Goal: Task Accomplishment & Management: Manage account settings

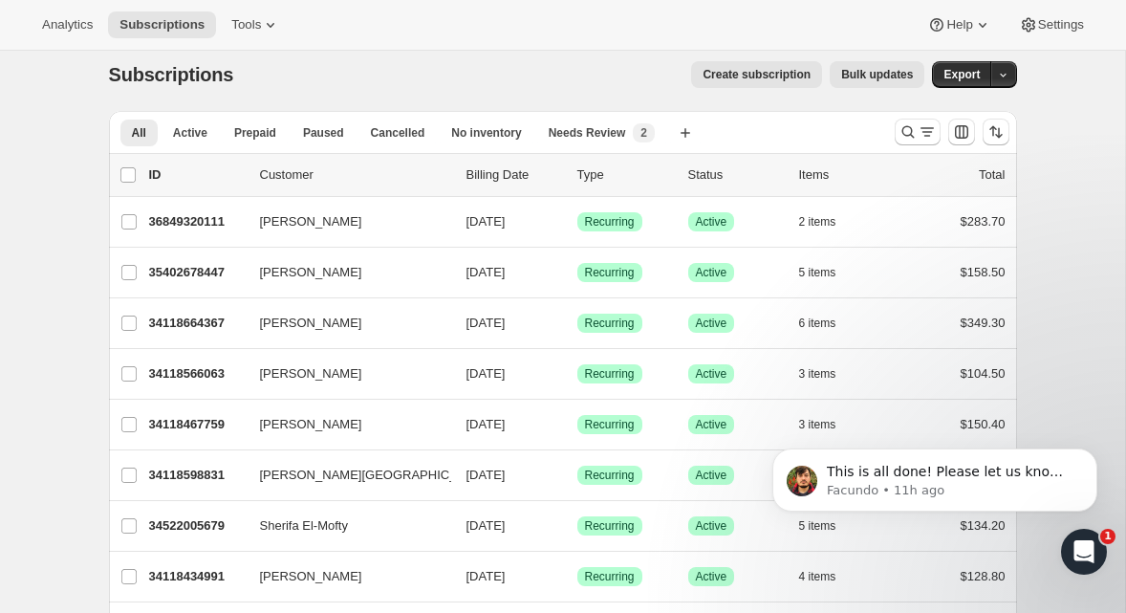
scroll to position [14, 0]
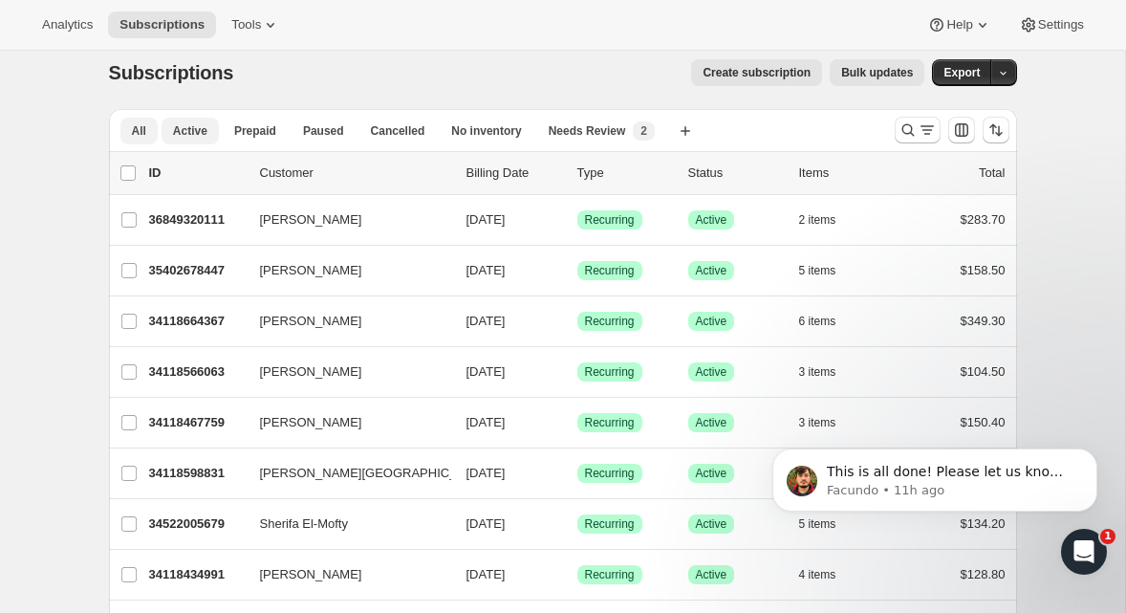
click at [203, 134] on span "Active" at bounding box center [190, 130] width 34 height 15
click at [985, 471] on span "This is all done! Please let us know if there's anything else we can do for you" at bounding box center [950, 491] width 247 height 54
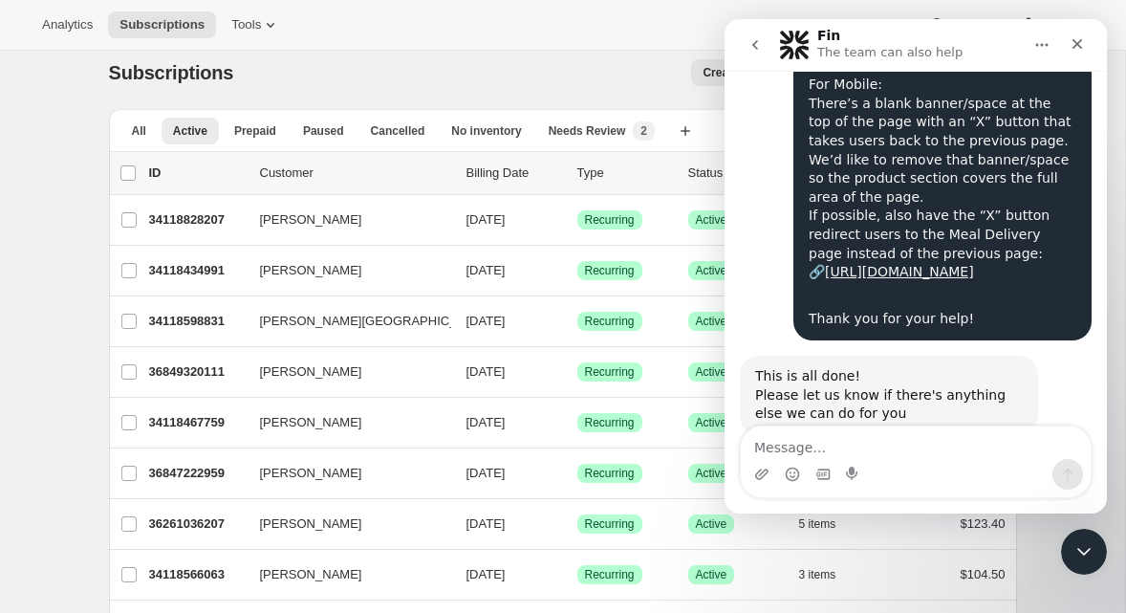
scroll to position [1844, 0]
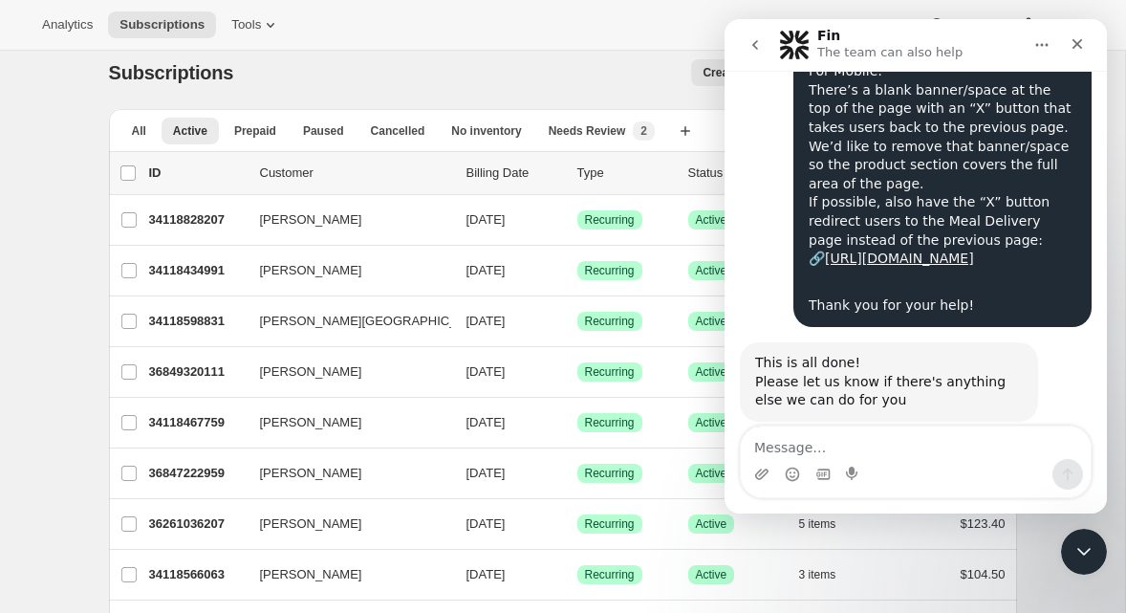
click at [517, 52] on div "Subscriptions. This page is ready Subscriptions Create subscription Bulk update…" at bounding box center [563, 72] width 908 height 73
click at [1077, 44] on icon "Close" at bounding box center [1078, 44] width 11 height 11
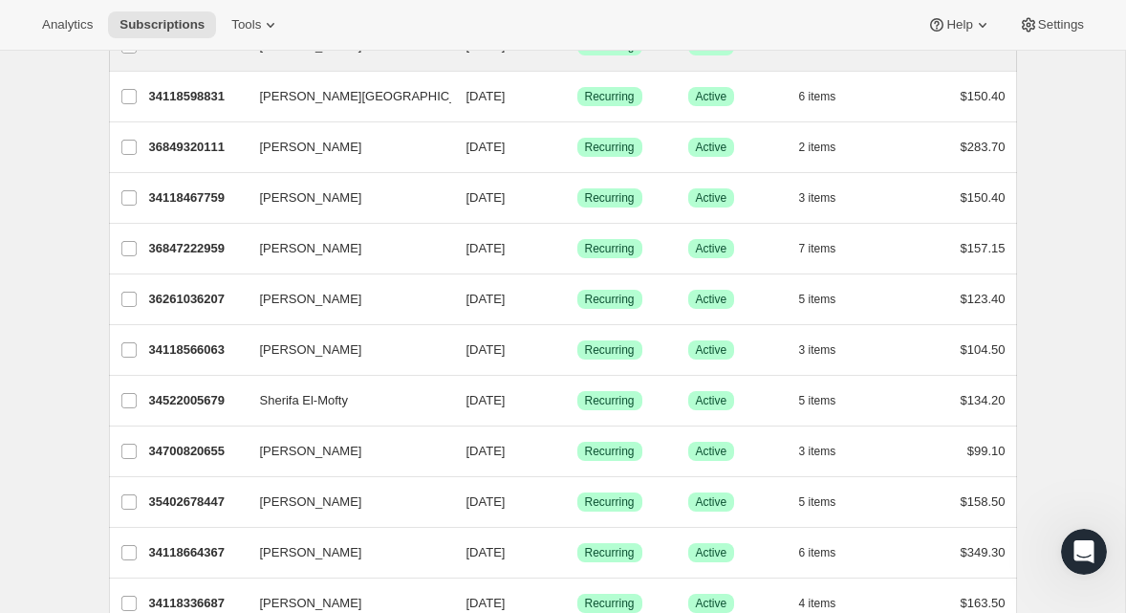
scroll to position [0, 0]
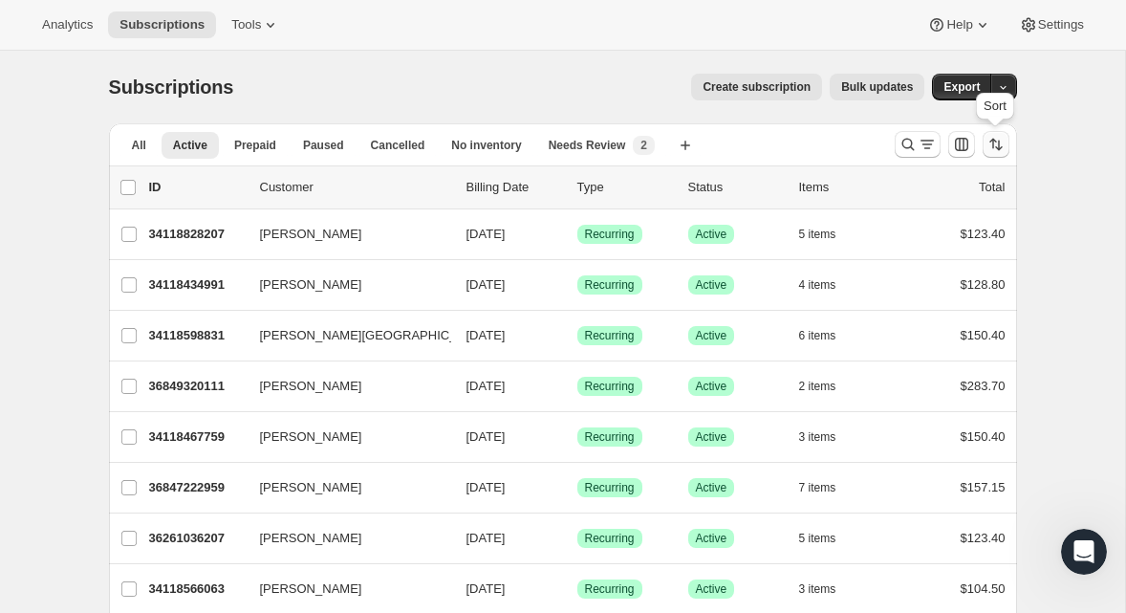
click at [1004, 151] on icon "Sort the results" at bounding box center [996, 144] width 19 height 19
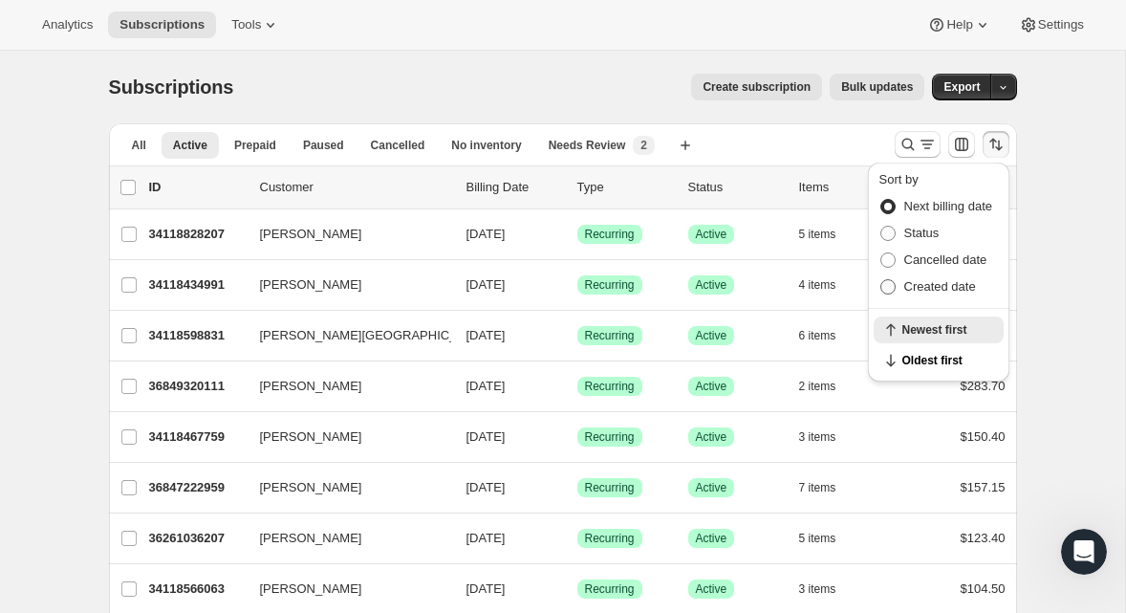
click at [939, 284] on span "Created date" at bounding box center [940, 286] width 72 height 14
click at [881, 280] on input "Created date" at bounding box center [880, 279] width 1 height 1
radio input "true"
click at [905, 358] on span "Newest first" at bounding box center [947, 360] width 90 height 15
click at [481, 76] on div "Create subscription Bulk updates" at bounding box center [590, 87] width 668 height 27
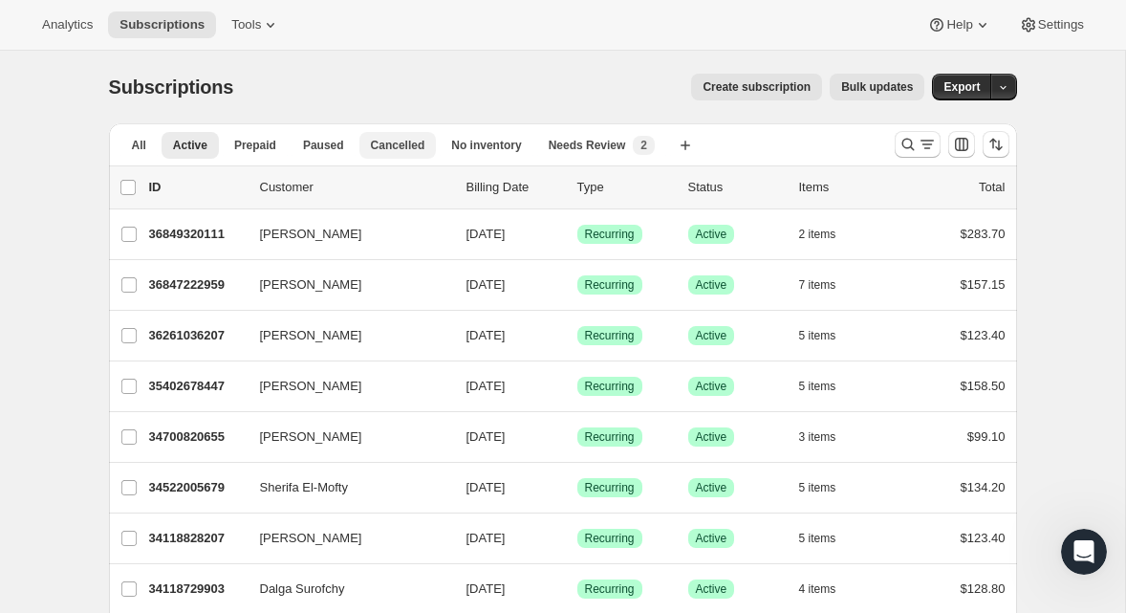
click at [395, 138] on span "Cancelled" at bounding box center [398, 145] width 54 height 15
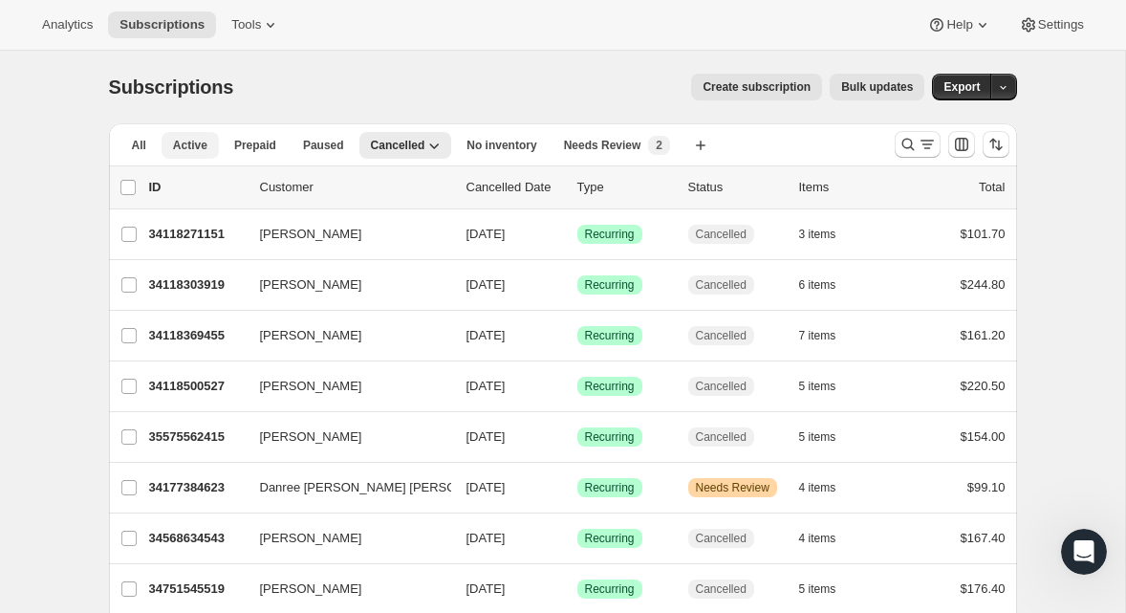
click at [194, 150] on span "Active" at bounding box center [190, 145] width 34 height 15
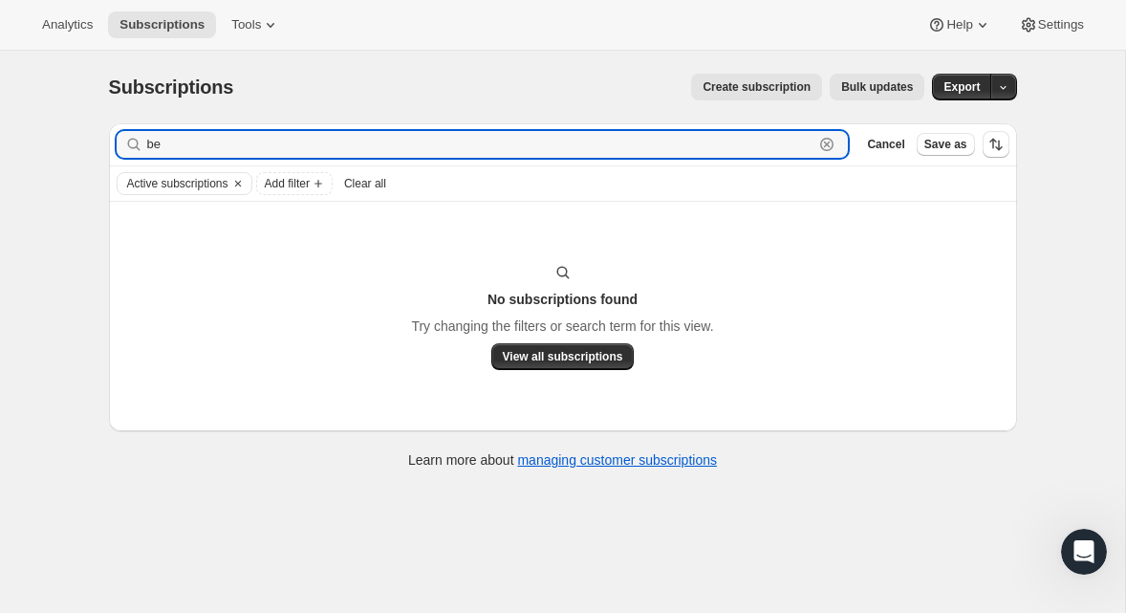
type input "b"
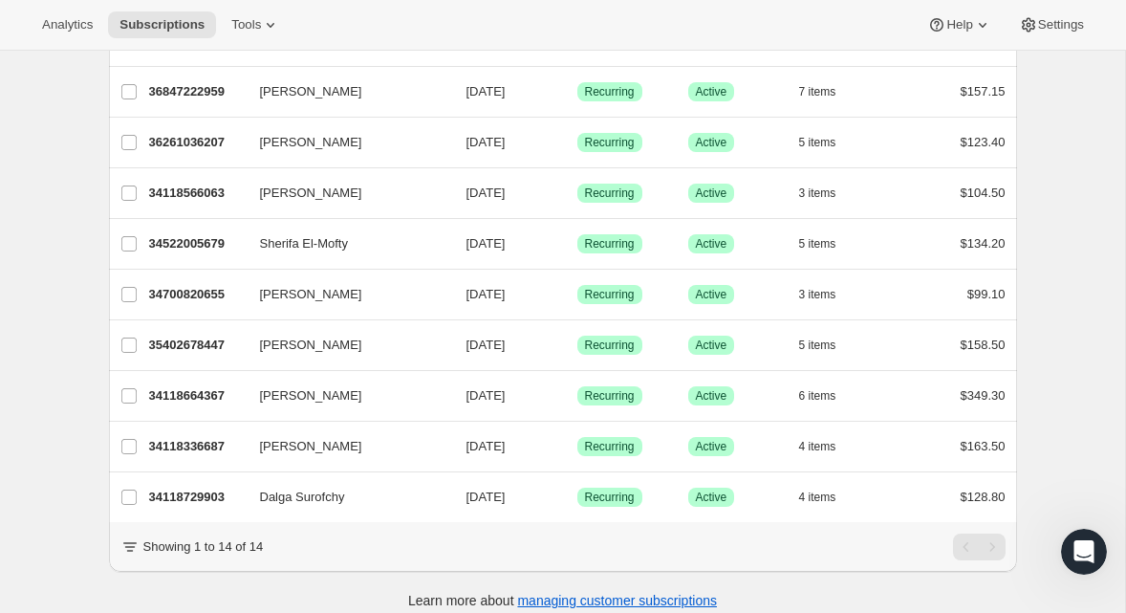
scroll to position [447, 0]
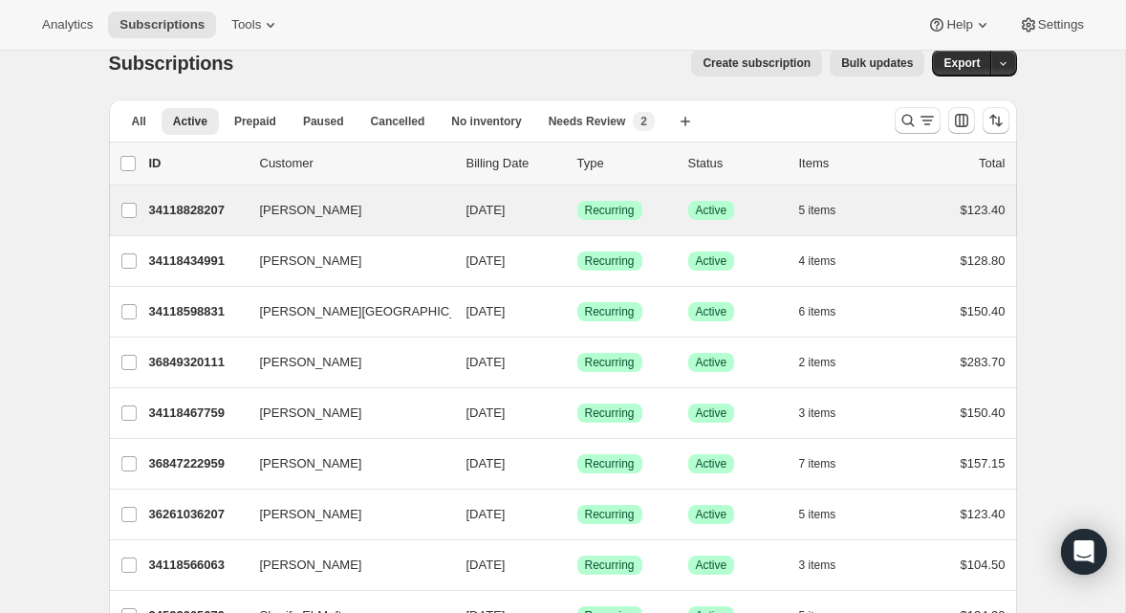
scroll to position [19, 0]
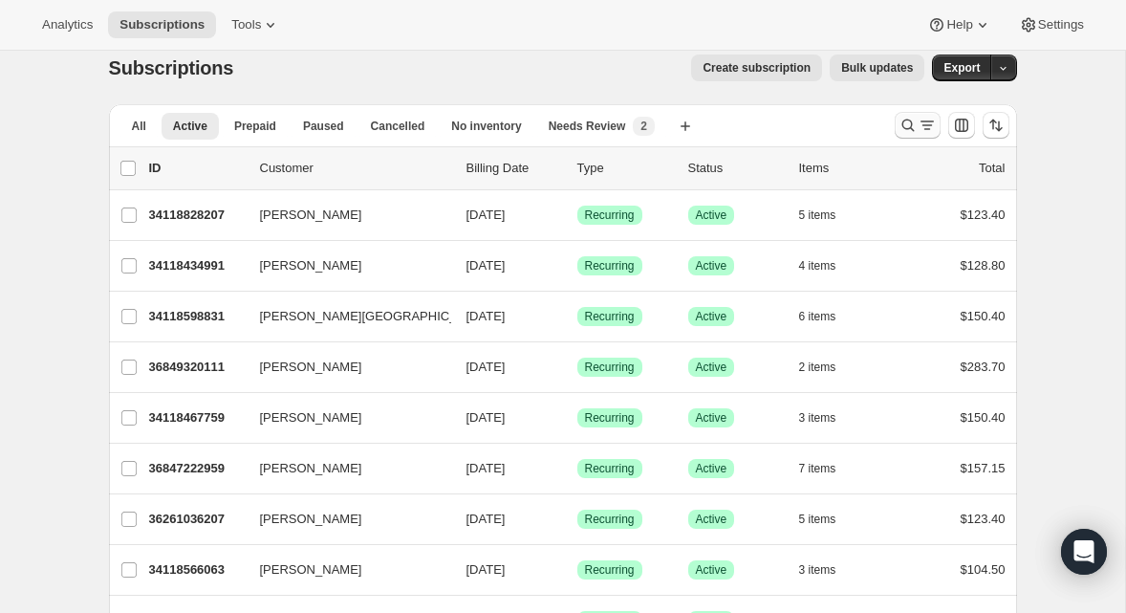
click at [908, 131] on icon "Search and filter results" at bounding box center [908, 125] width 19 height 19
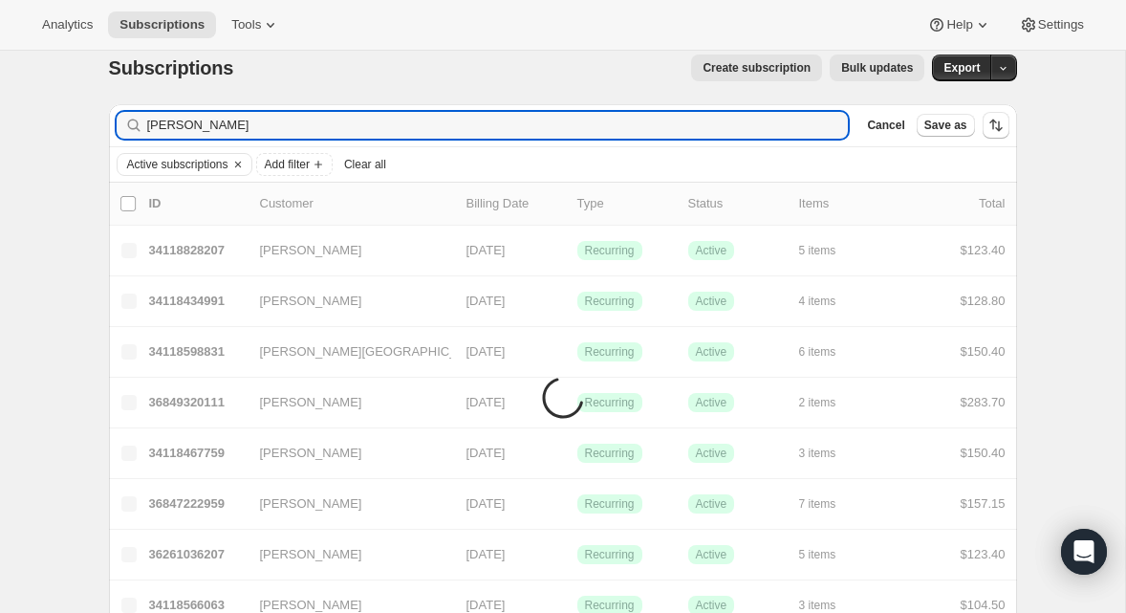
type input "[PERSON_NAME]"
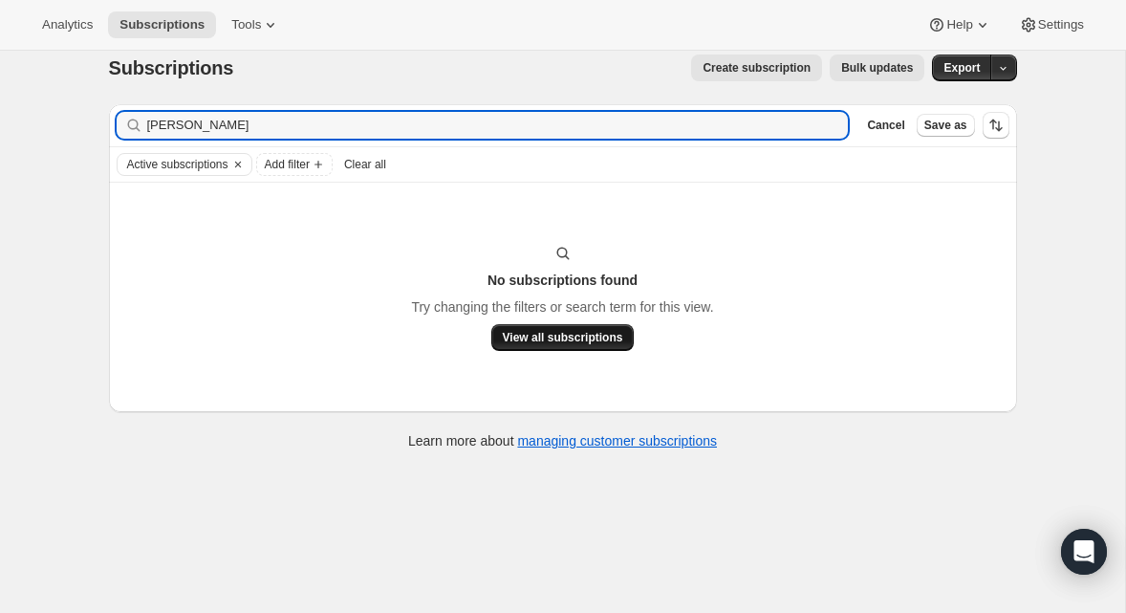
click at [566, 337] on span "View all subscriptions" at bounding box center [563, 337] width 120 height 15
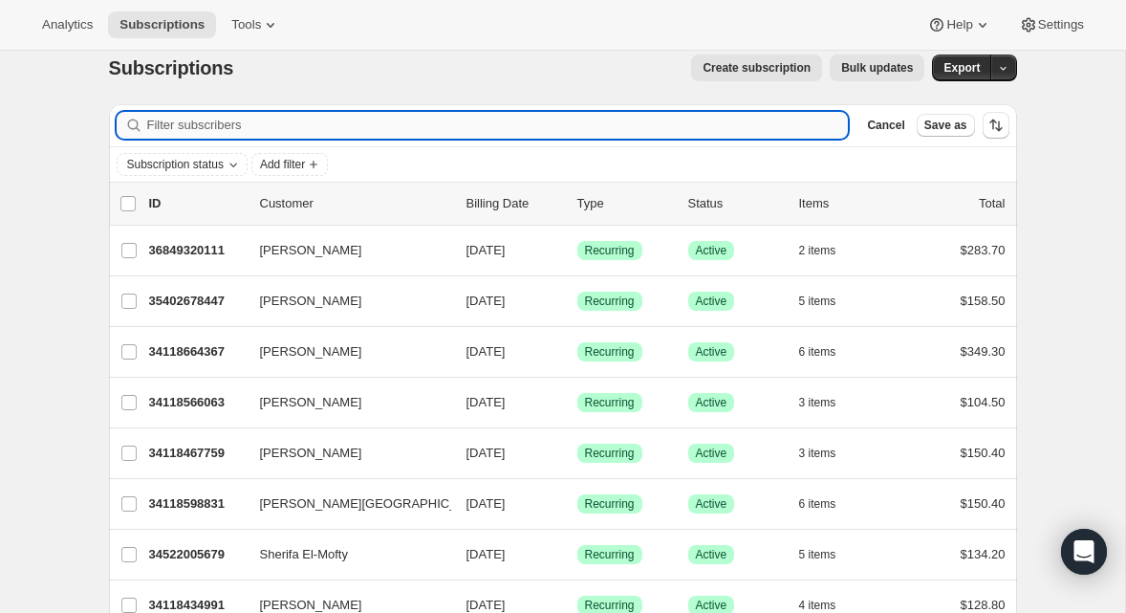
click at [309, 119] on input "Filter subscribers" at bounding box center [498, 125] width 702 height 27
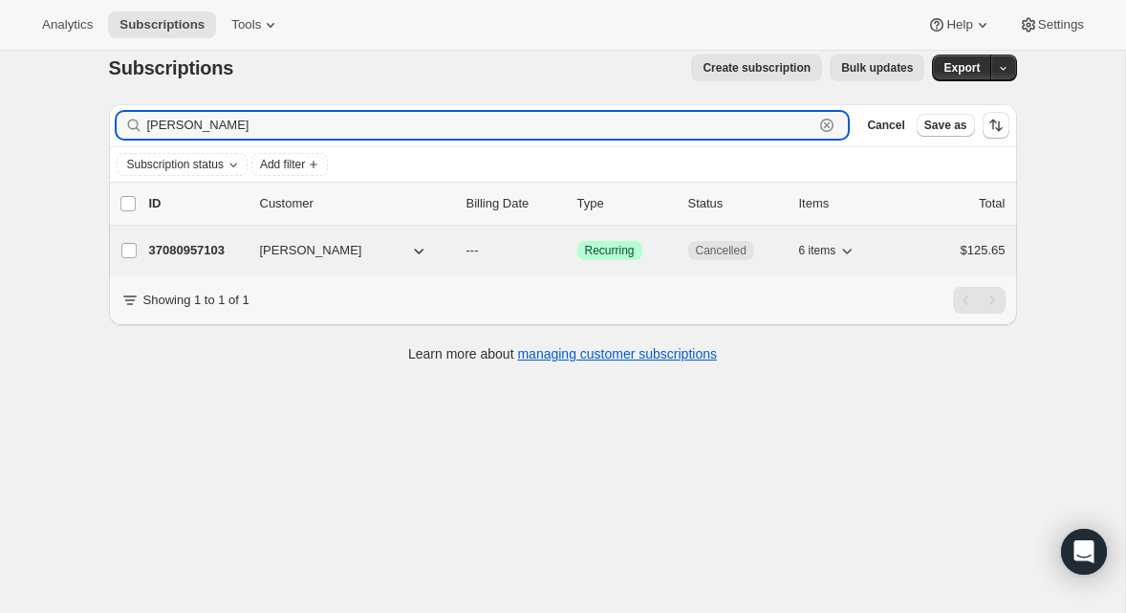
type input "[PERSON_NAME]"
click at [161, 250] on p "37080957103" at bounding box center [197, 250] width 96 height 19
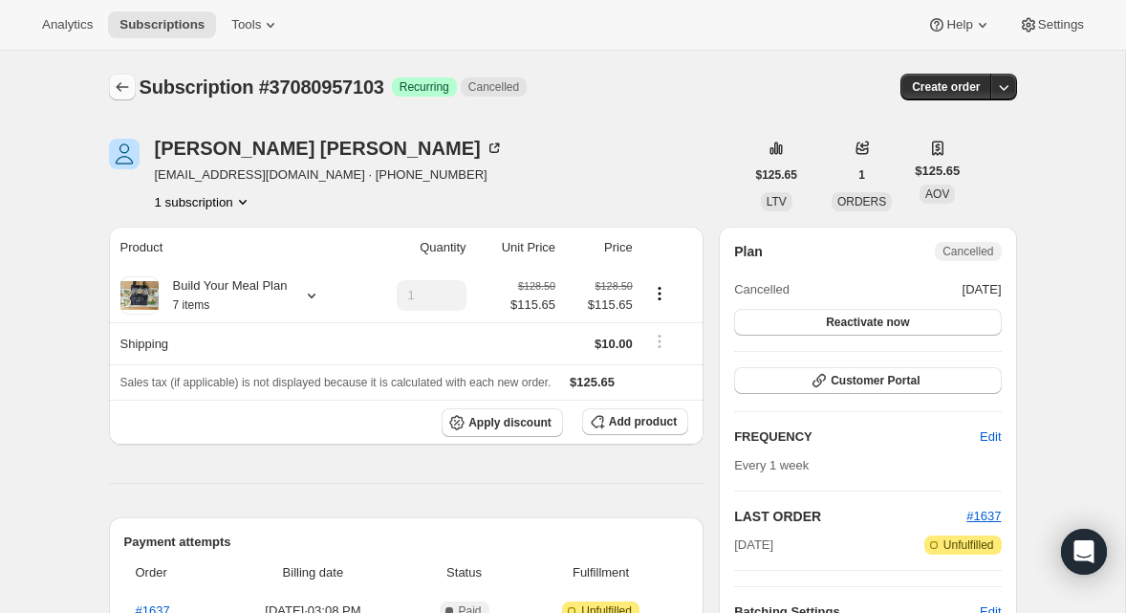
click at [115, 88] on icon "Subscriptions" at bounding box center [122, 86] width 19 height 19
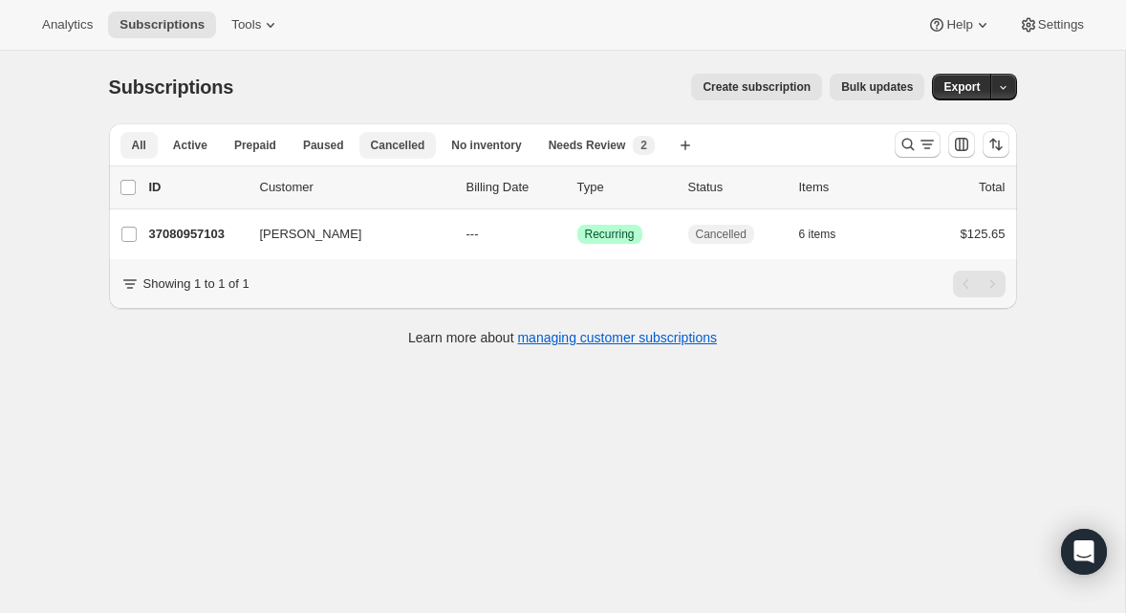
click at [393, 143] on span "Cancelled" at bounding box center [398, 145] width 54 height 15
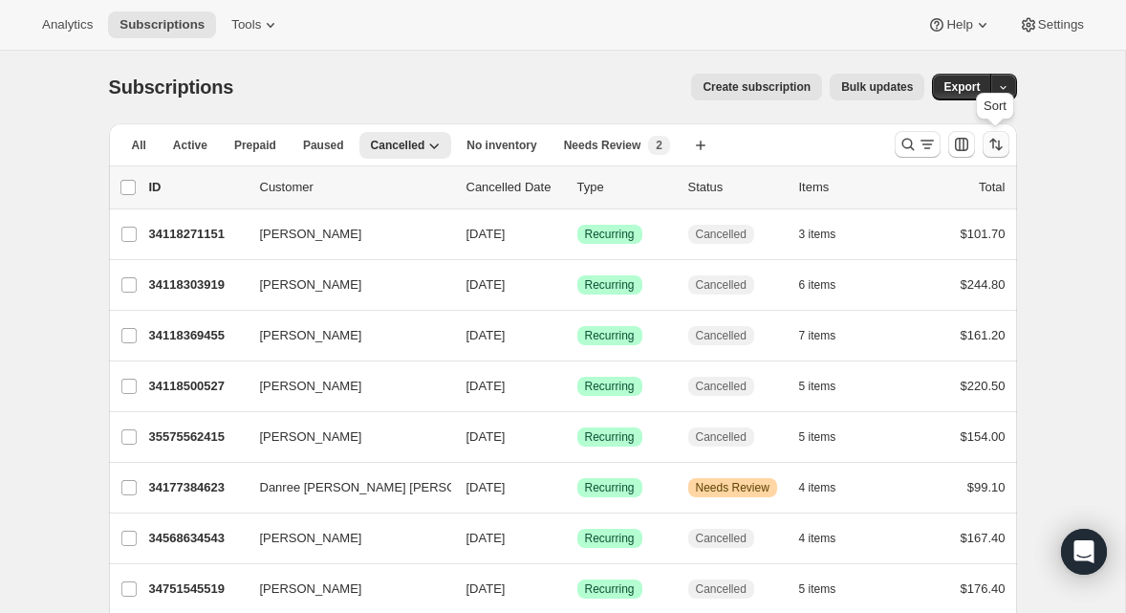
click at [1003, 145] on icon "Sort the results" at bounding box center [996, 144] width 19 height 19
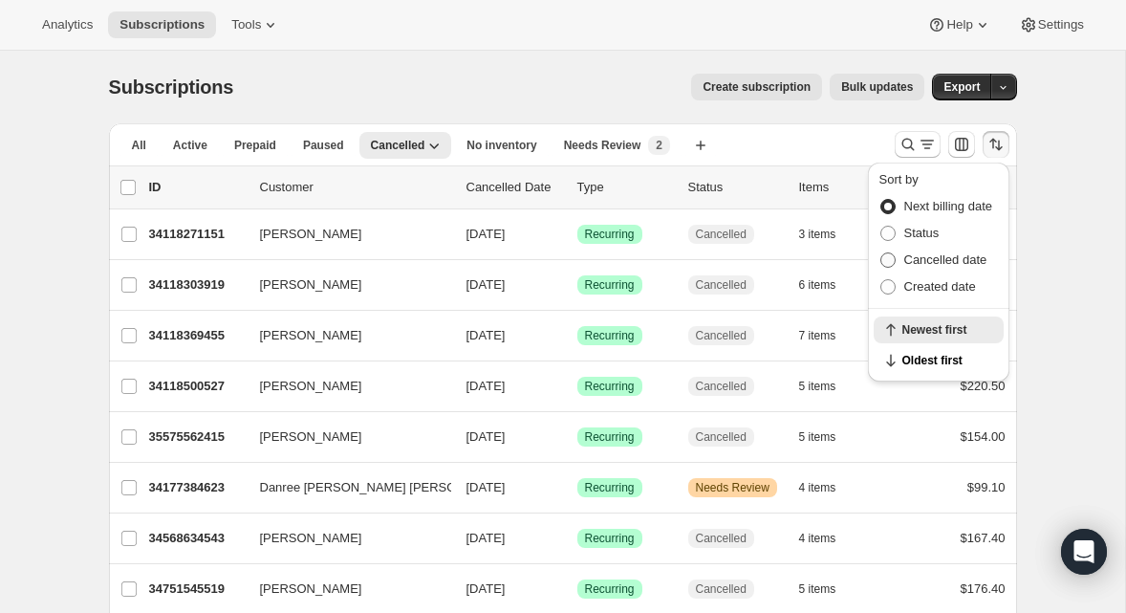
click at [956, 263] on span "Cancelled date" at bounding box center [945, 259] width 83 height 14
click at [881, 253] on input "Cancelled date" at bounding box center [880, 252] width 1 height 1
radio input "true"
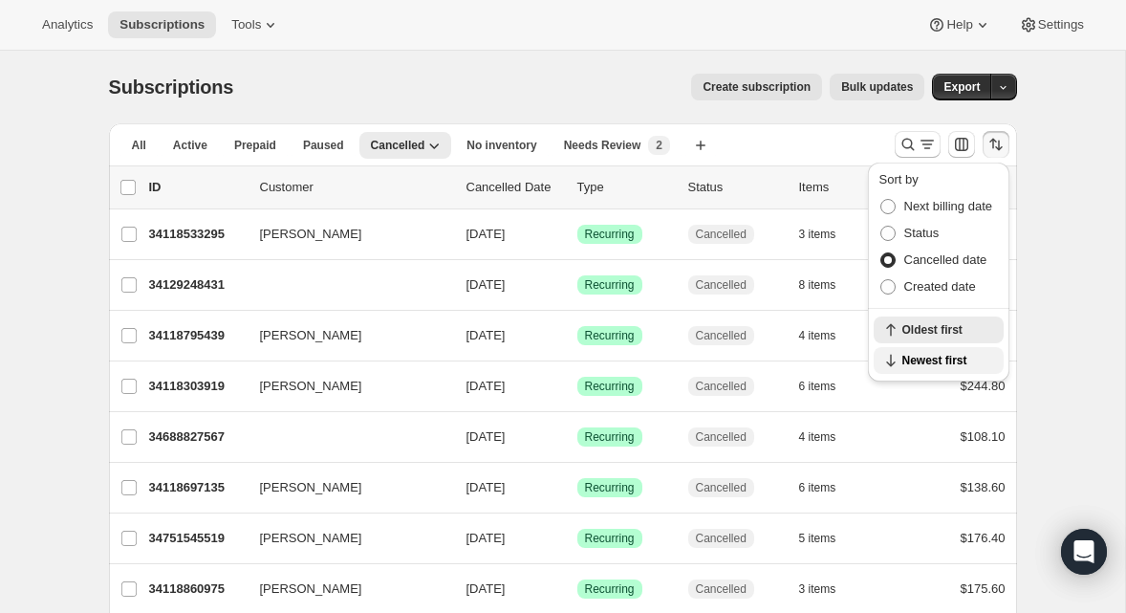
click at [928, 354] on span "Newest first" at bounding box center [947, 360] width 90 height 15
click at [988, 143] on icon "Sort the results" at bounding box center [996, 144] width 19 height 19
